Goal: Transaction & Acquisition: Purchase product/service

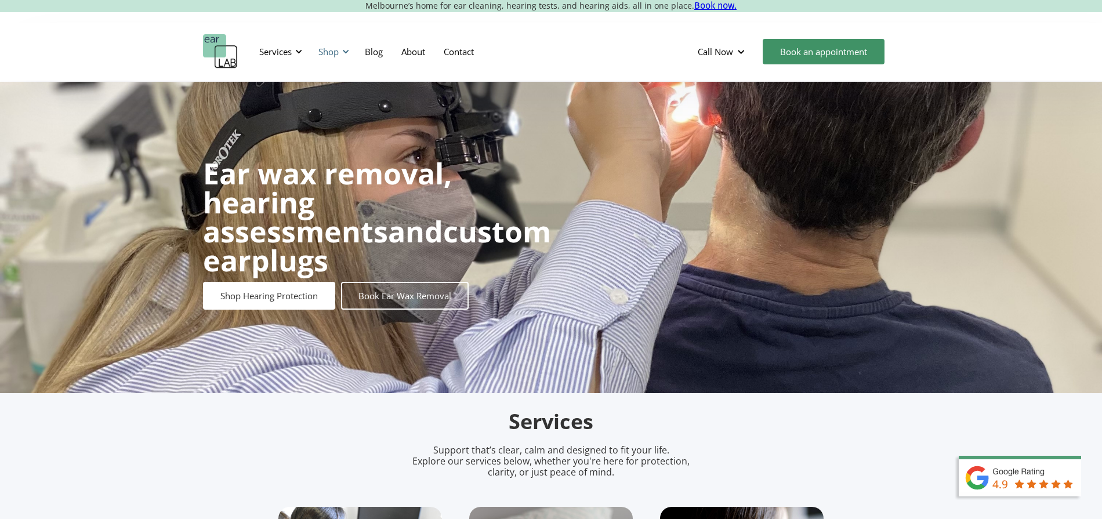
click at [346, 57] on div "Shop" at bounding box center [331, 51] width 41 height 35
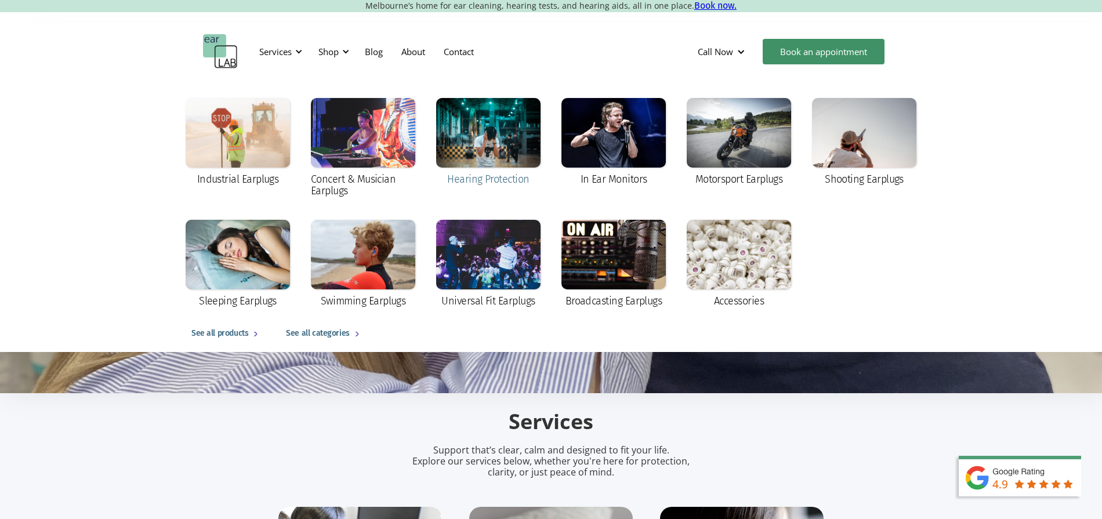
click at [498, 131] on div at bounding box center [488, 133] width 104 height 70
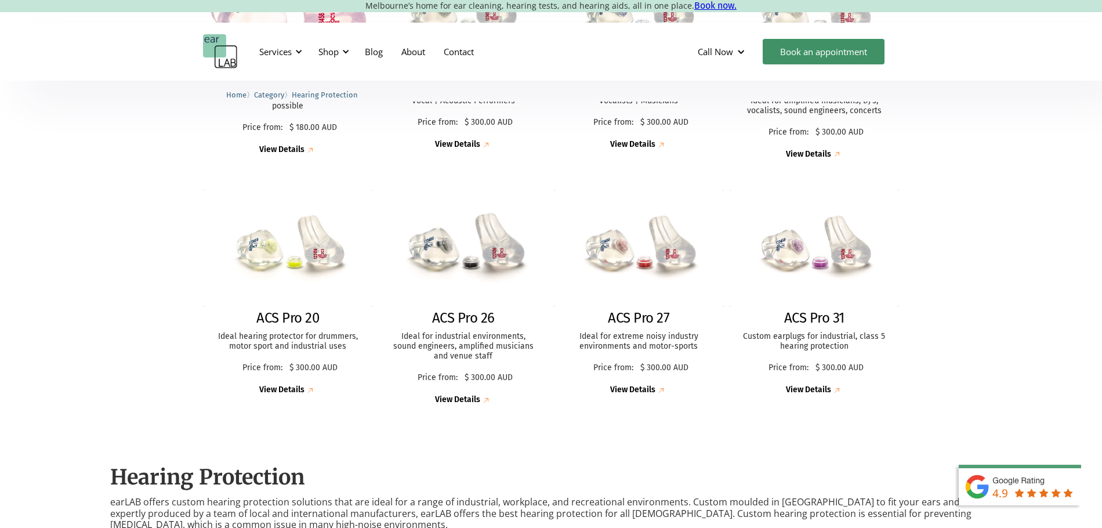
scroll to position [484, 0]
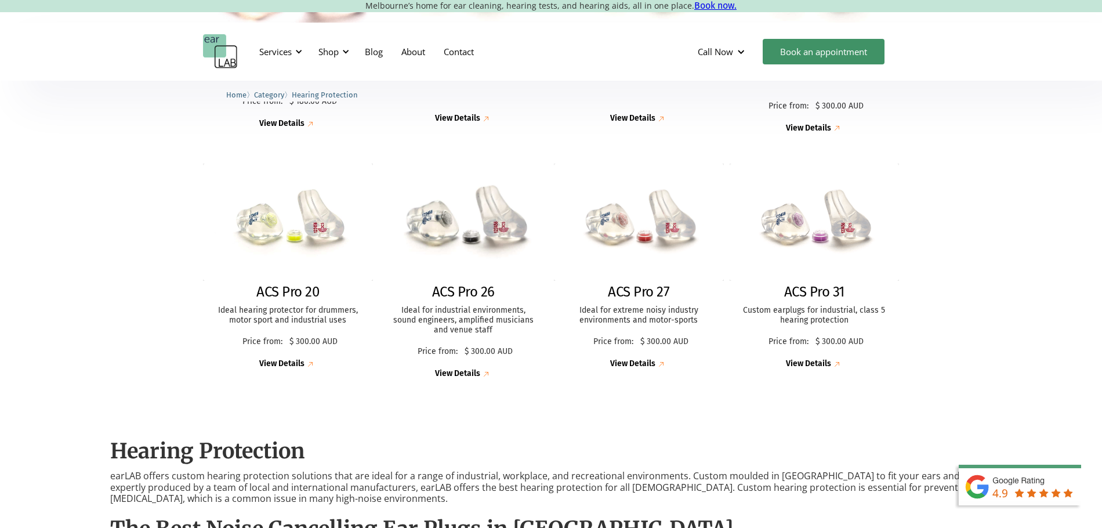
click at [393, 272] on img at bounding box center [463, 222] width 186 height 128
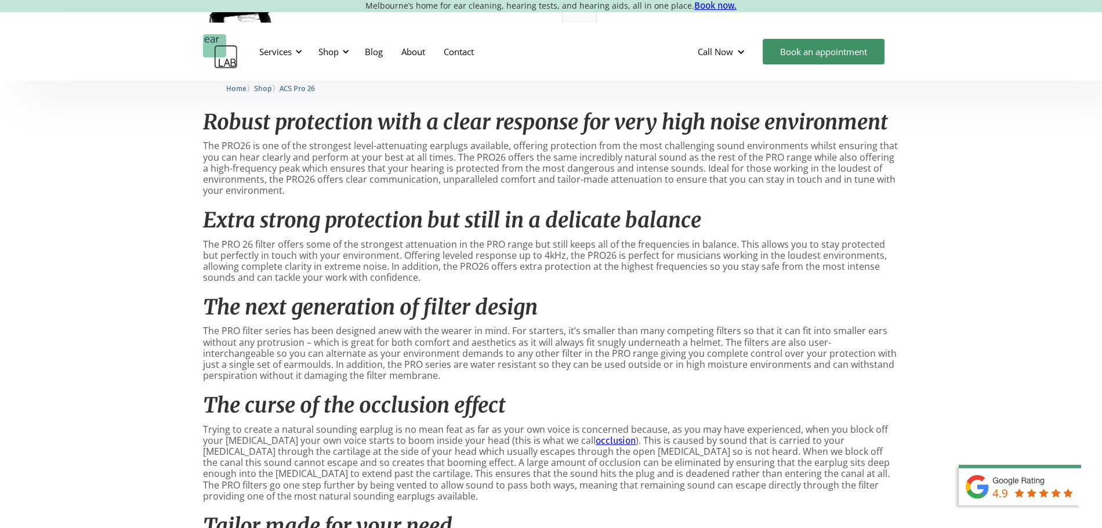
scroll to position [580, 0]
